Goal: Find specific page/section: Find specific page/section

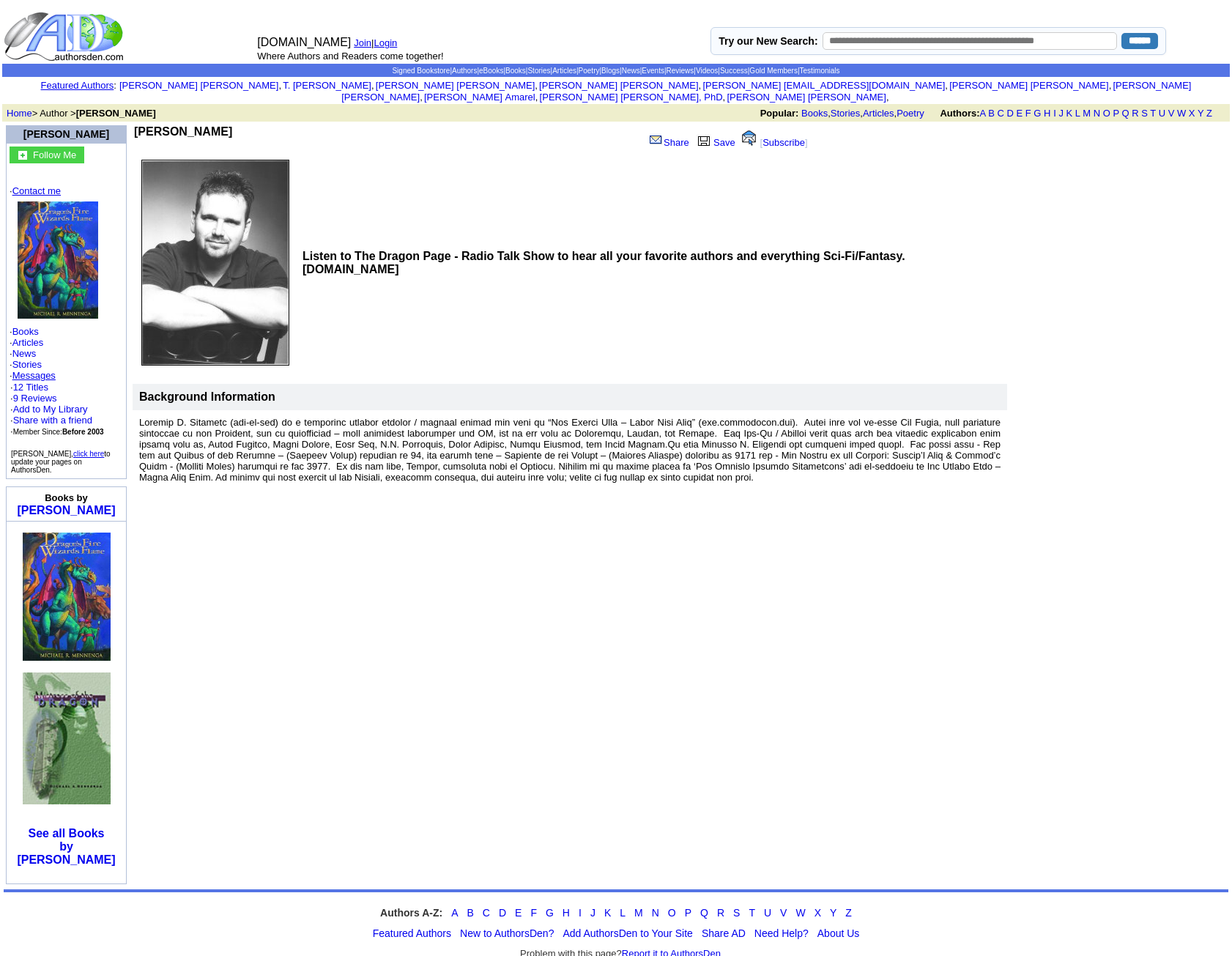
click at [29, 190] on link "Contact me" at bounding box center [36, 190] width 48 height 11
click at [26, 334] on link "Books" at bounding box center [25, 331] width 26 height 11
